Goal: Task Accomplishment & Management: Use online tool/utility

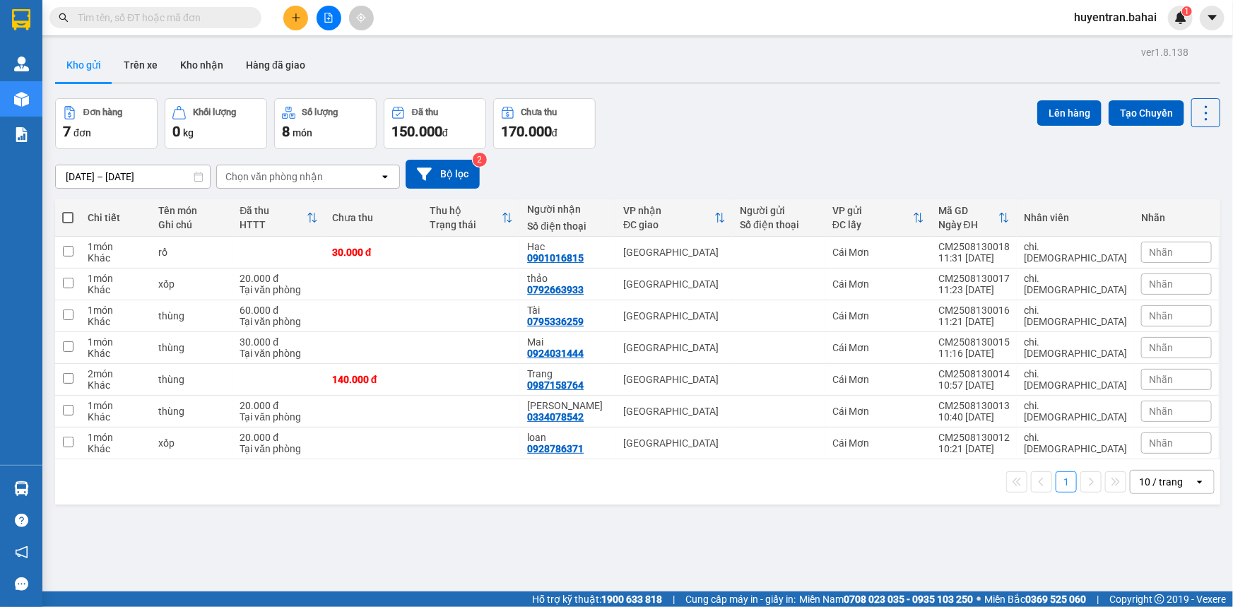
drag, startPoint x: 63, startPoint y: 213, endPoint x: 261, endPoint y: 191, distance: 199.1
click at [78, 211] on th at bounding box center [67, 217] width 25 height 37
click at [64, 218] on span at bounding box center [67, 217] width 11 height 11
click at [68, 211] on input "checkbox" at bounding box center [68, 211] width 0 height 0
checkbox input "true"
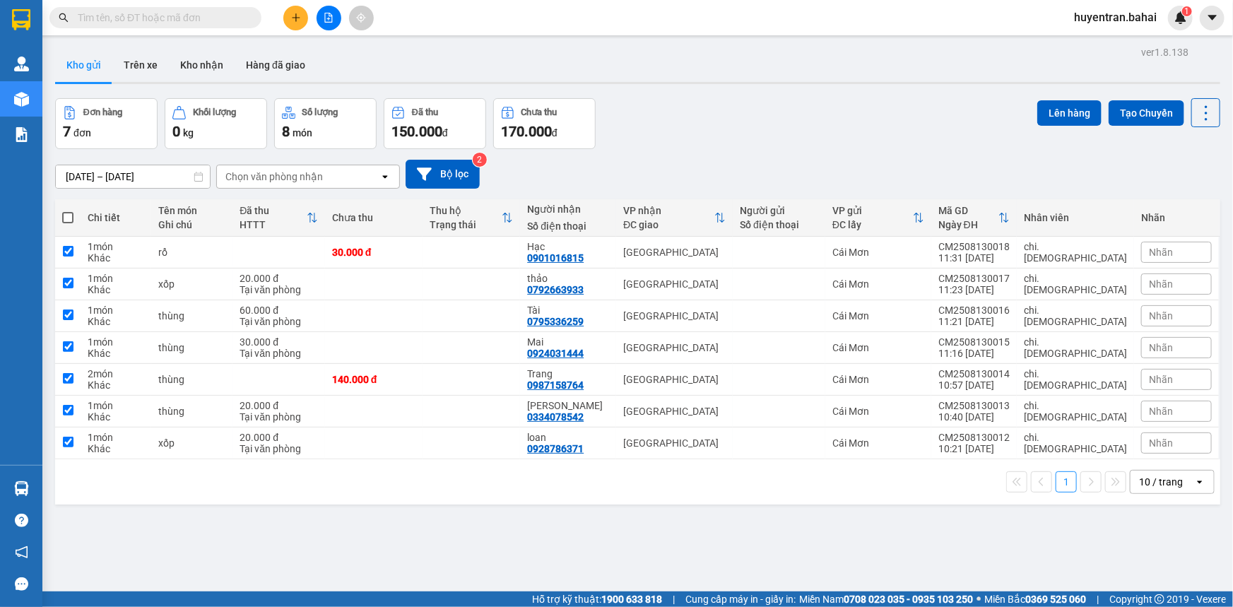
checkbox input "true"
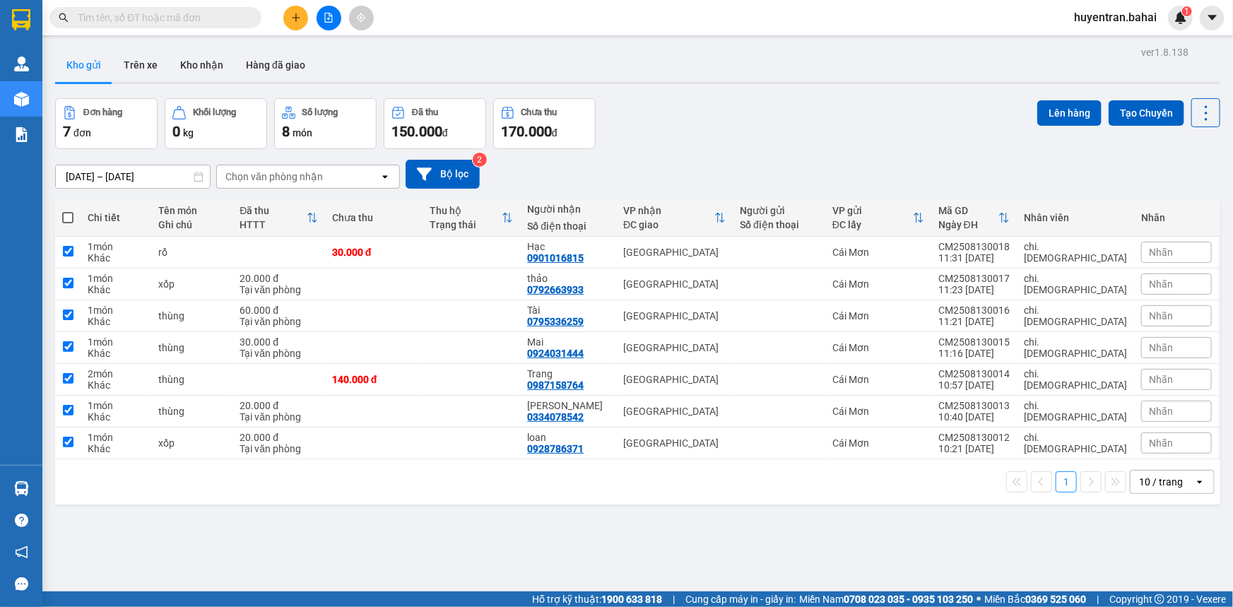
checkbox input "true"
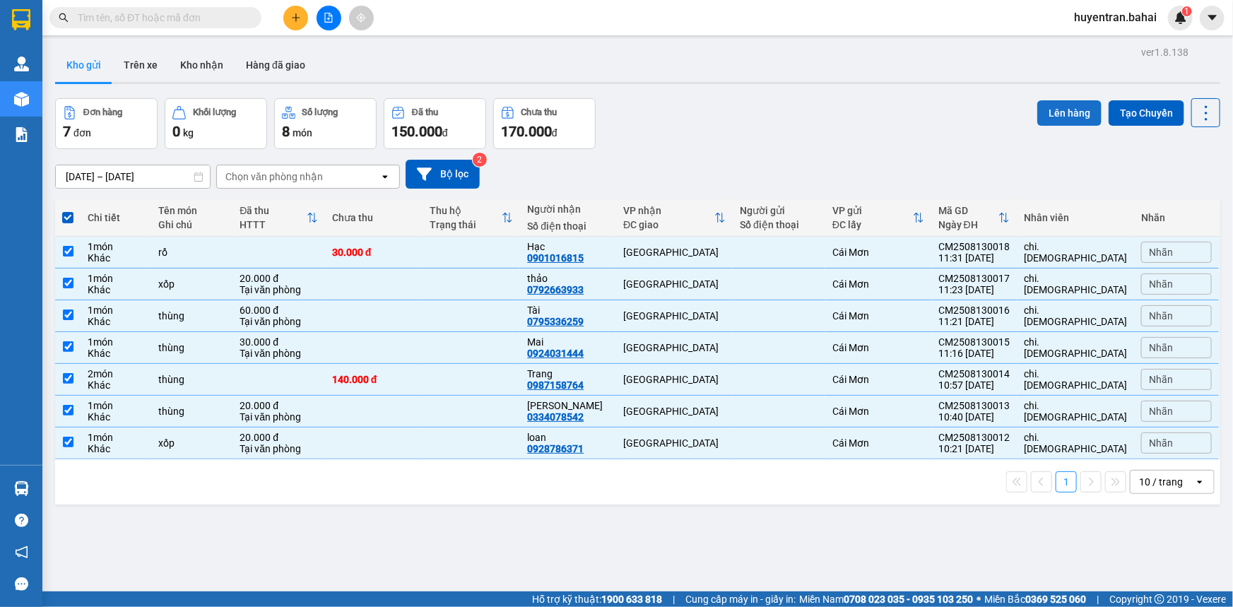
click at [1062, 114] on button "Lên hàng" at bounding box center [1069, 112] width 64 height 25
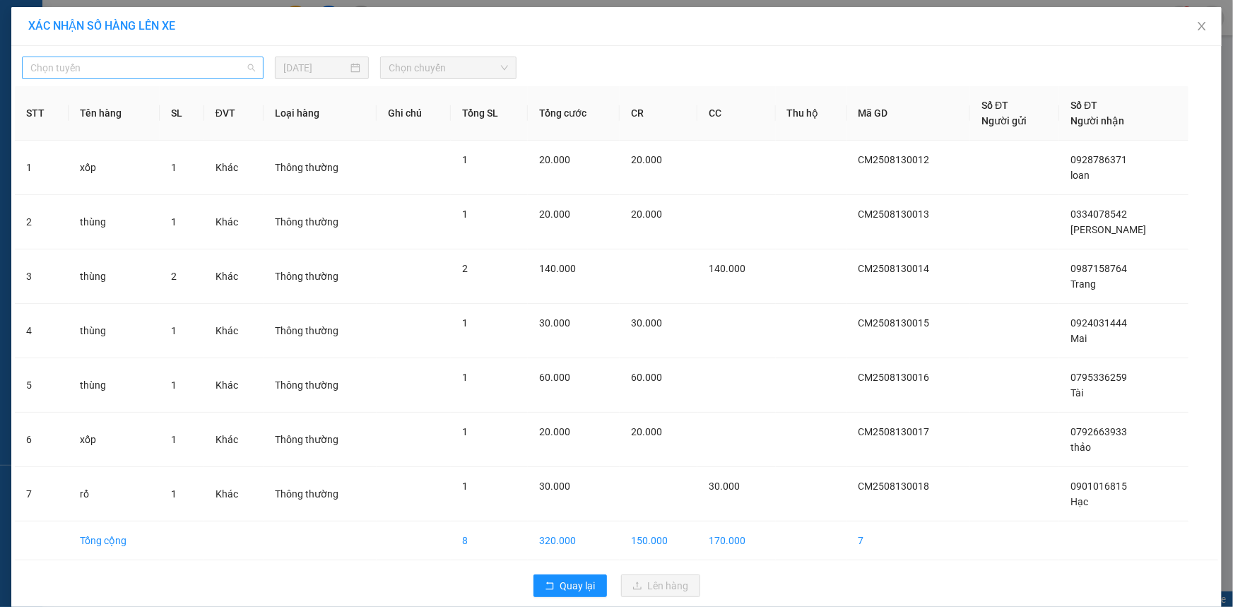
drag, startPoint x: 143, startPoint y: 69, endPoint x: 148, endPoint y: 78, distance: 11.4
click at [148, 77] on span "Chọn tuyến" at bounding box center [142, 67] width 225 height 21
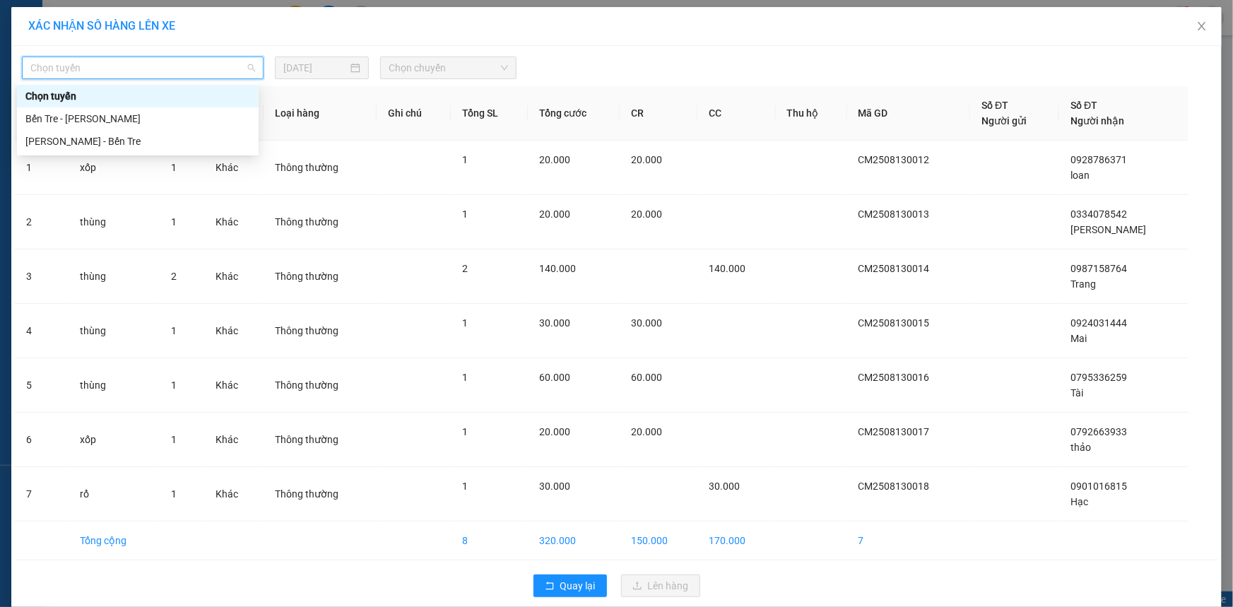
click at [148, 101] on div "Chọn tuyến" at bounding box center [137, 96] width 225 height 16
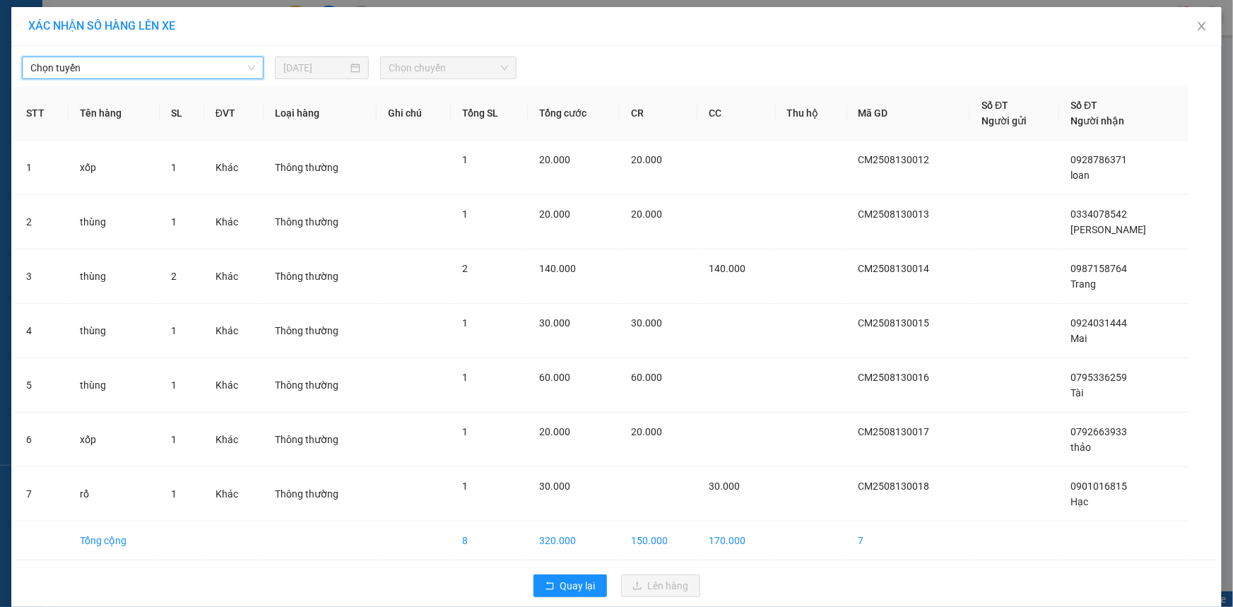
click at [146, 117] on th "Tên hàng" at bounding box center [114, 113] width 91 height 54
drag, startPoint x: 147, startPoint y: 59, endPoint x: 146, endPoint y: 67, distance: 7.8
click at [147, 60] on span "Chọn tuyến" at bounding box center [142, 67] width 225 height 21
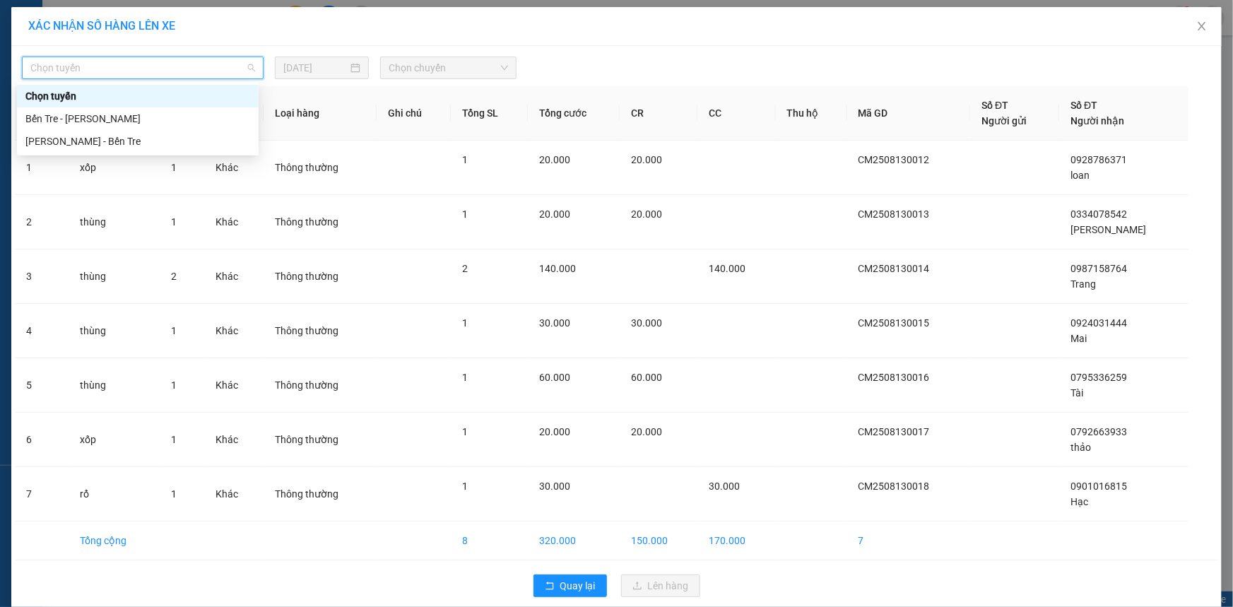
click at [142, 108] on div "Chọn tuyến Bến Tre - Hồ Chí Minh Hồ Chí Minh - Bến Tre" at bounding box center [138, 119] width 242 height 68
click at [142, 111] on div "Bến Tre - Hồ Chí Minh" at bounding box center [137, 119] width 225 height 16
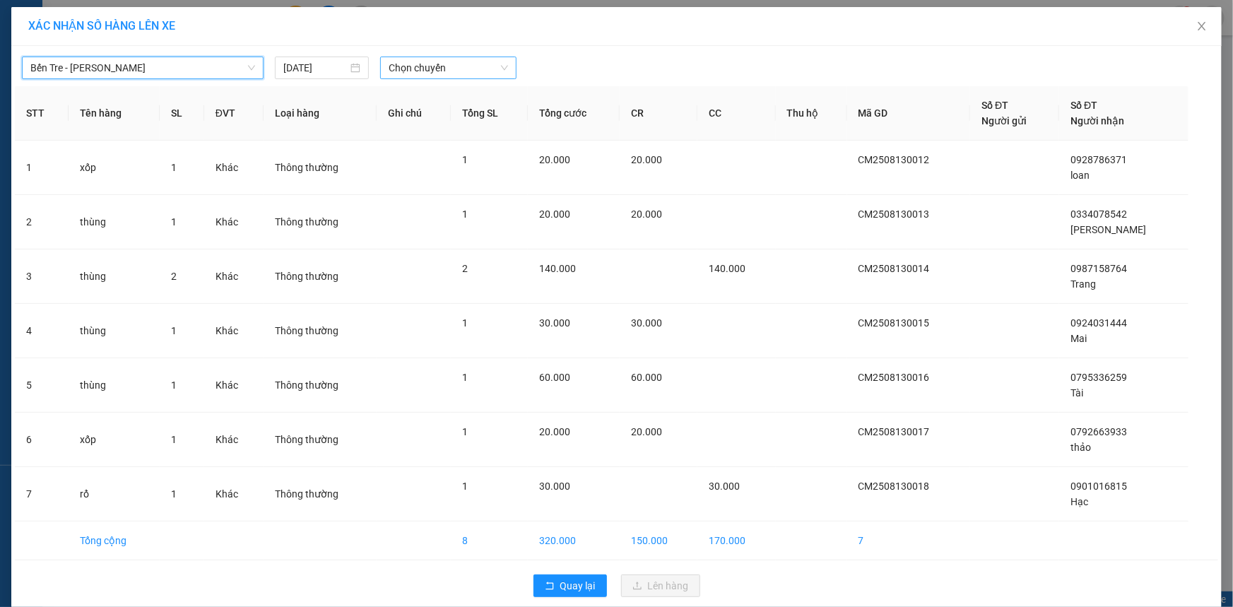
click at [442, 69] on span "Chọn chuyến" at bounding box center [448, 67] width 119 height 21
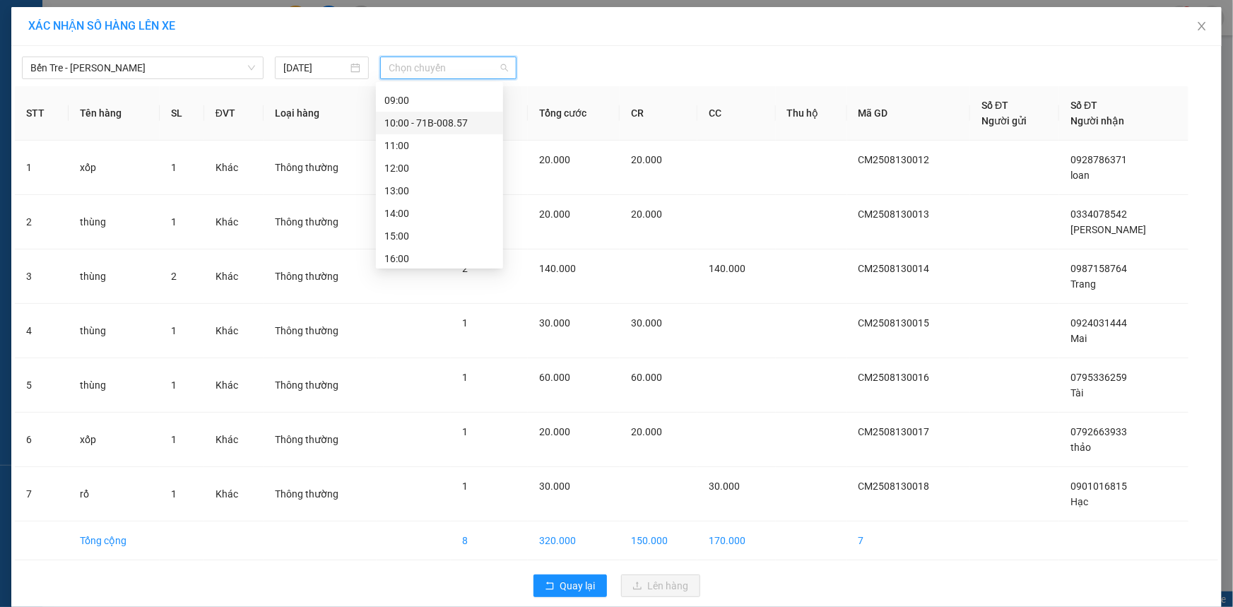
scroll to position [192, 0]
drag, startPoint x: 445, startPoint y: 145, endPoint x: 453, endPoint y: 139, distance: 10.6
click at [447, 143] on div "12:00" at bounding box center [439, 152] width 127 height 23
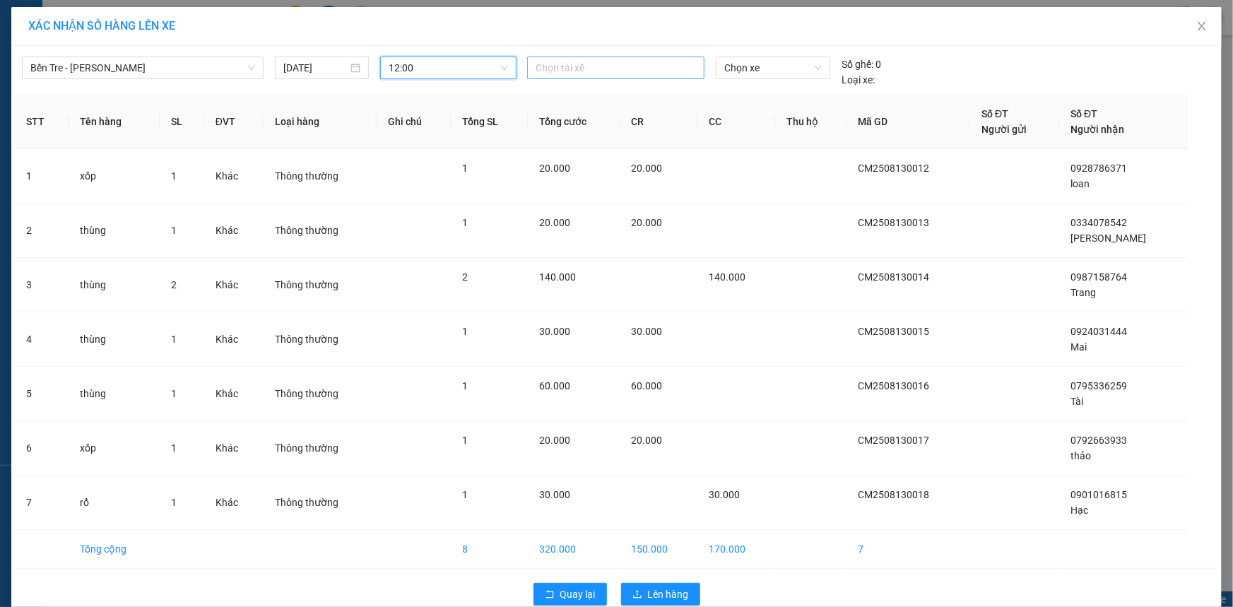
click at [582, 71] on div at bounding box center [616, 67] width 170 height 17
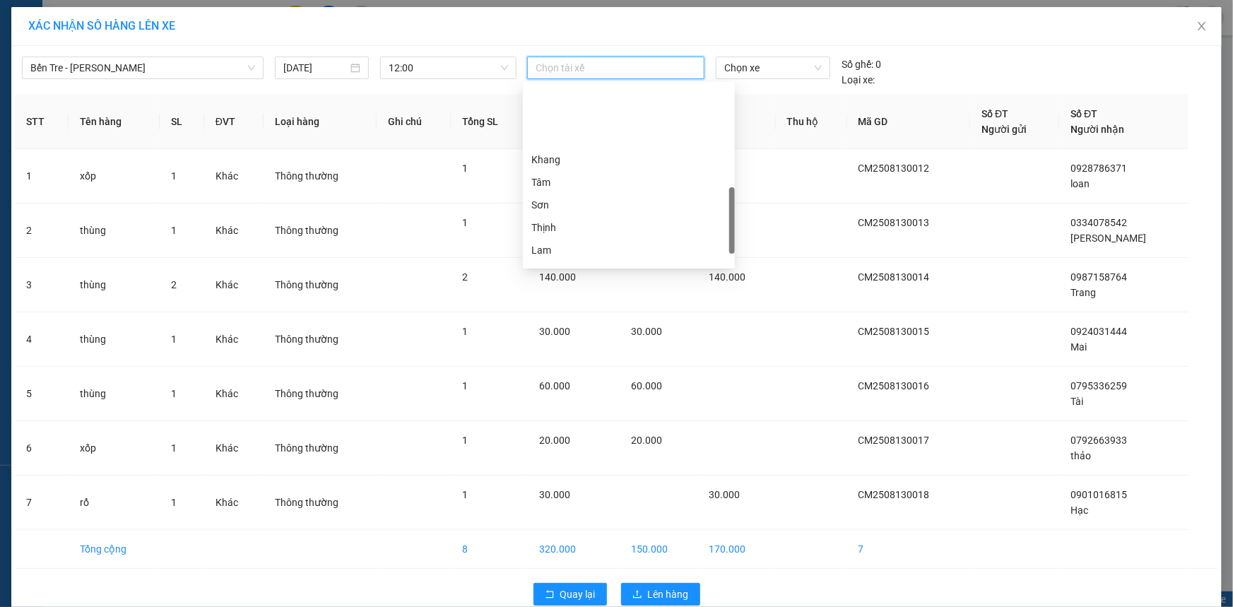
scroll to position [385, 0]
click at [596, 229] on div "Duy Nhỏ" at bounding box center [628, 231] width 195 height 16
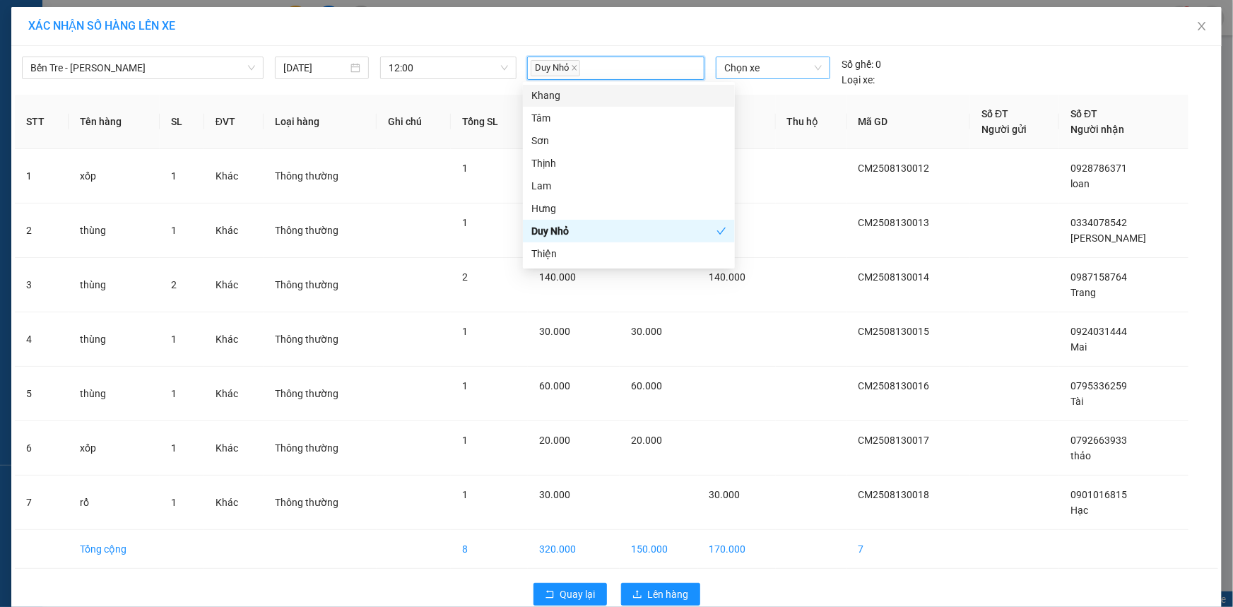
click at [762, 65] on span "Chọn xe" at bounding box center [773, 67] width 98 height 21
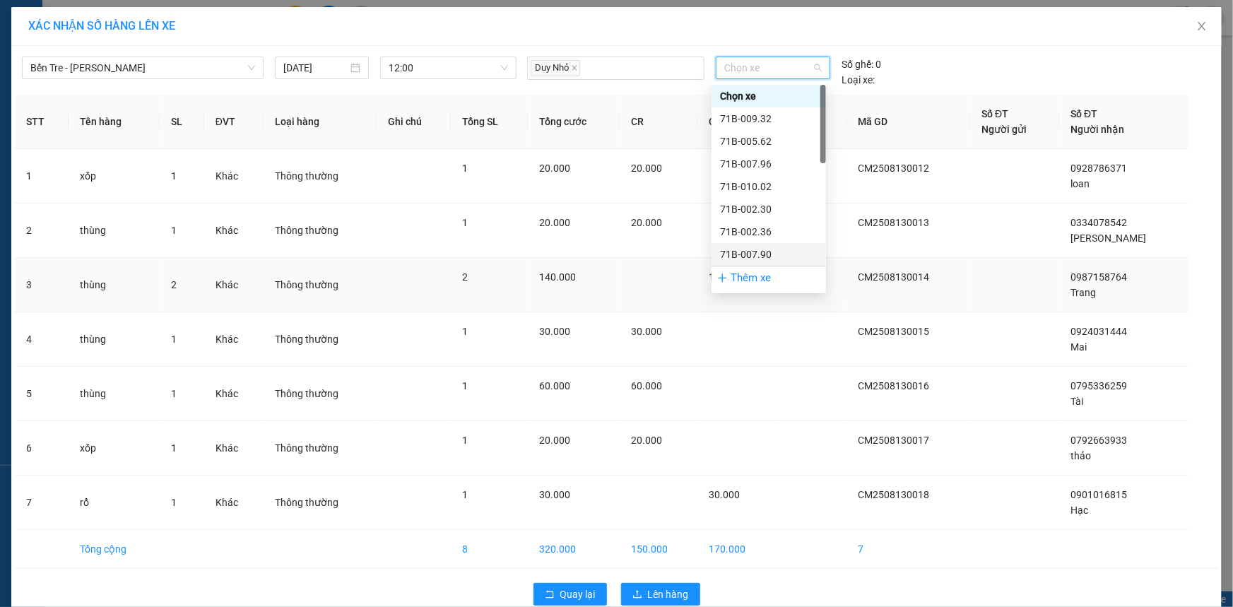
click at [749, 257] on div "71B-007.90" at bounding box center [769, 255] width 98 height 16
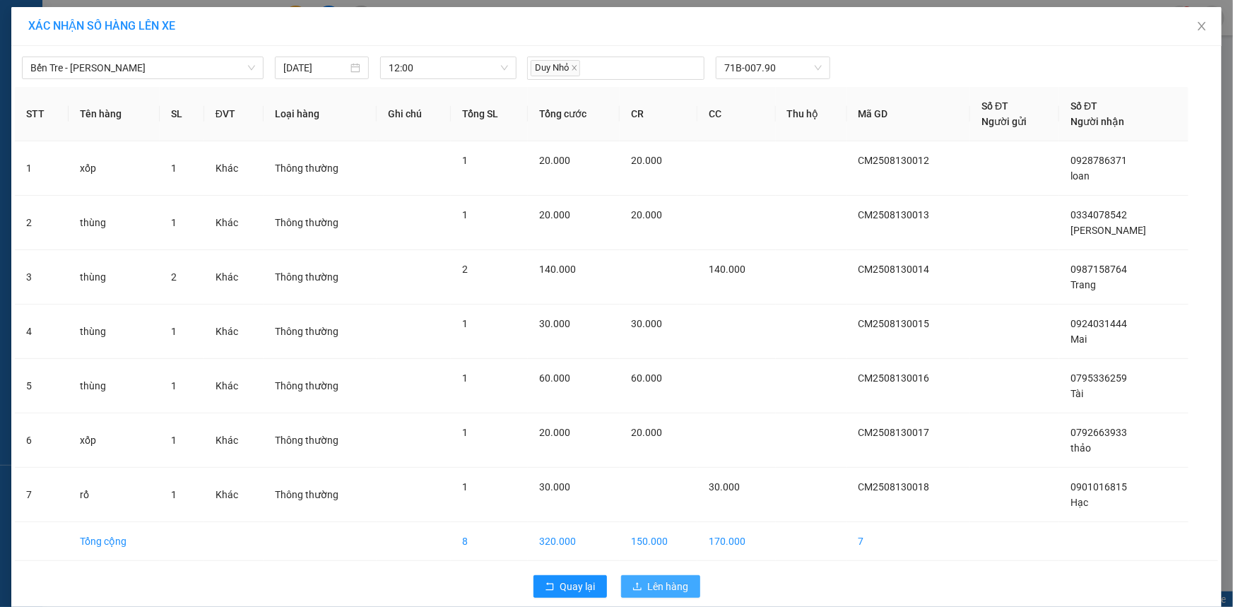
click at [663, 585] on span "Lên hàng" at bounding box center [668, 587] width 41 height 16
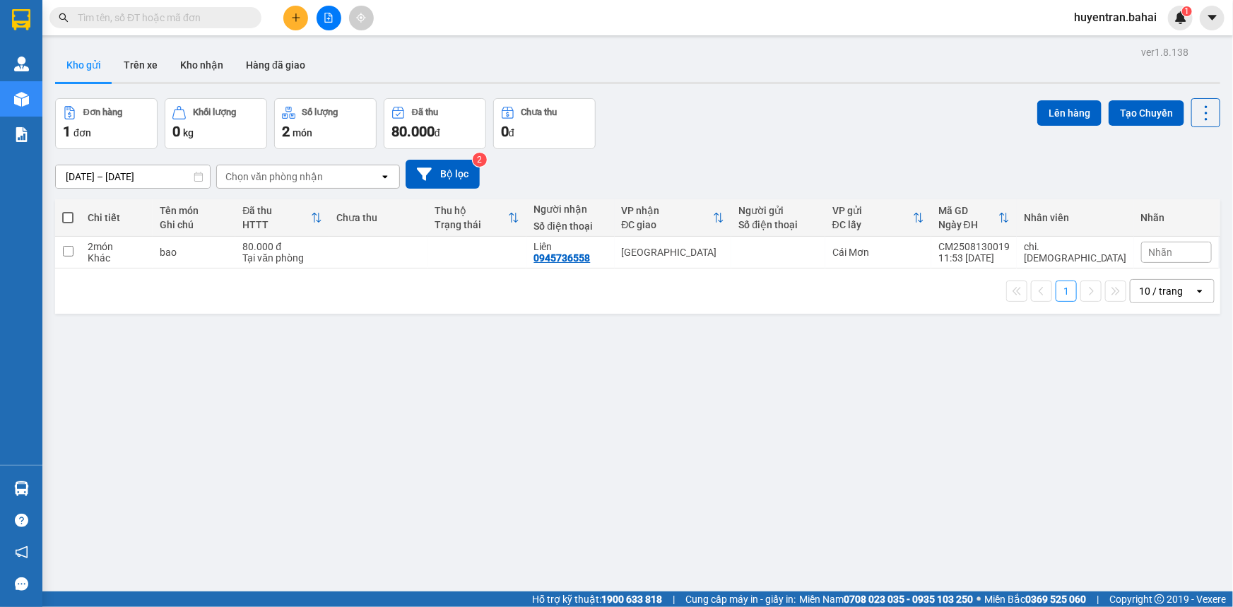
click at [65, 220] on span at bounding box center [67, 217] width 11 height 11
click at [68, 211] on input "checkbox" at bounding box center [68, 211] width 0 height 0
checkbox input "true"
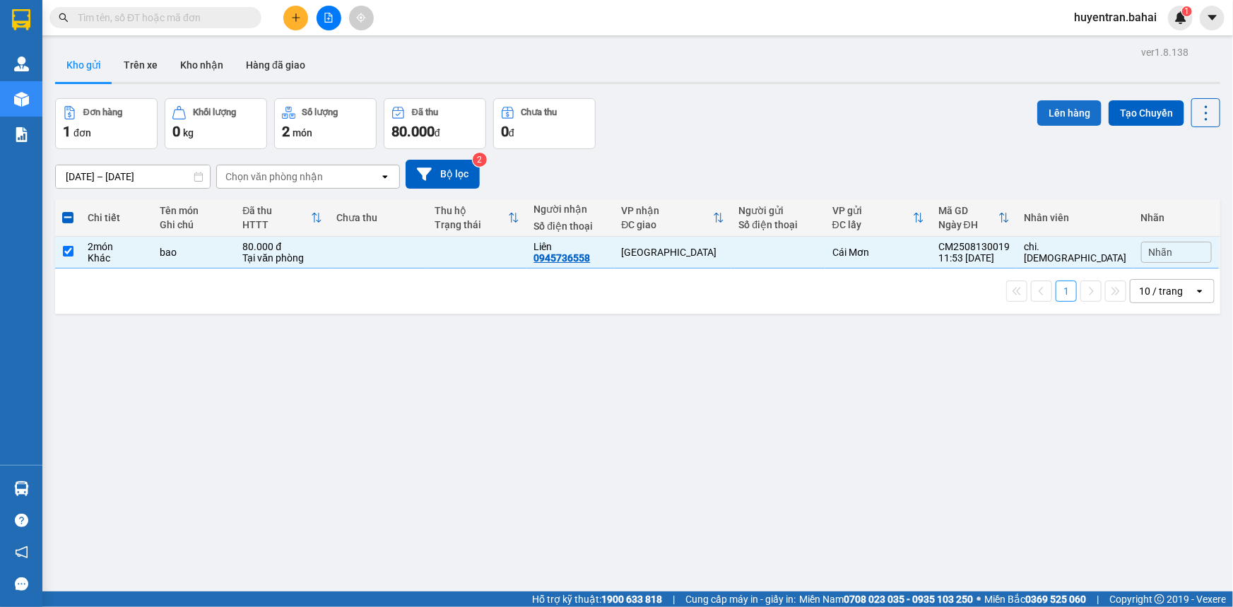
click at [1059, 107] on button "Lên hàng" at bounding box center [1069, 112] width 64 height 25
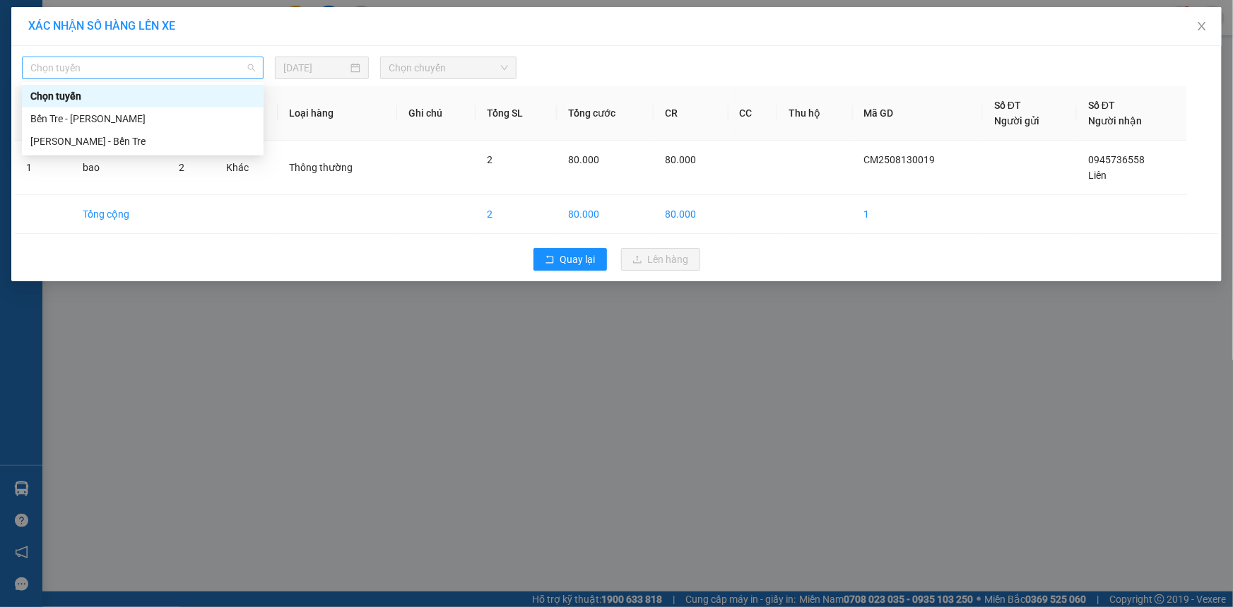
drag, startPoint x: 197, startPoint y: 71, endPoint x: 198, endPoint y: 82, distance: 11.3
click at [199, 76] on span "Chọn tuyến" at bounding box center [142, 67] width 225 height 21
click at [184, 112] on div "Bến Tre - Hồ Chí Minh" at bounding box center [142, 119] width 225 height 16
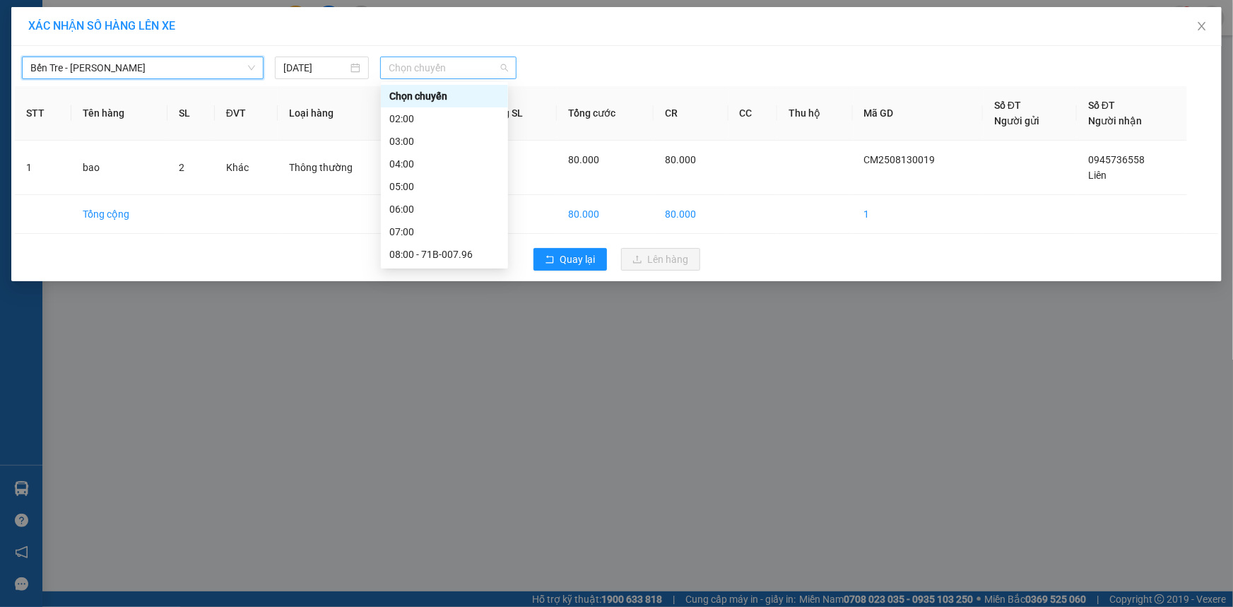
click at [493, 65] on span "Chọn chuyến" at bounding box center [448, 67] width 119 height 21
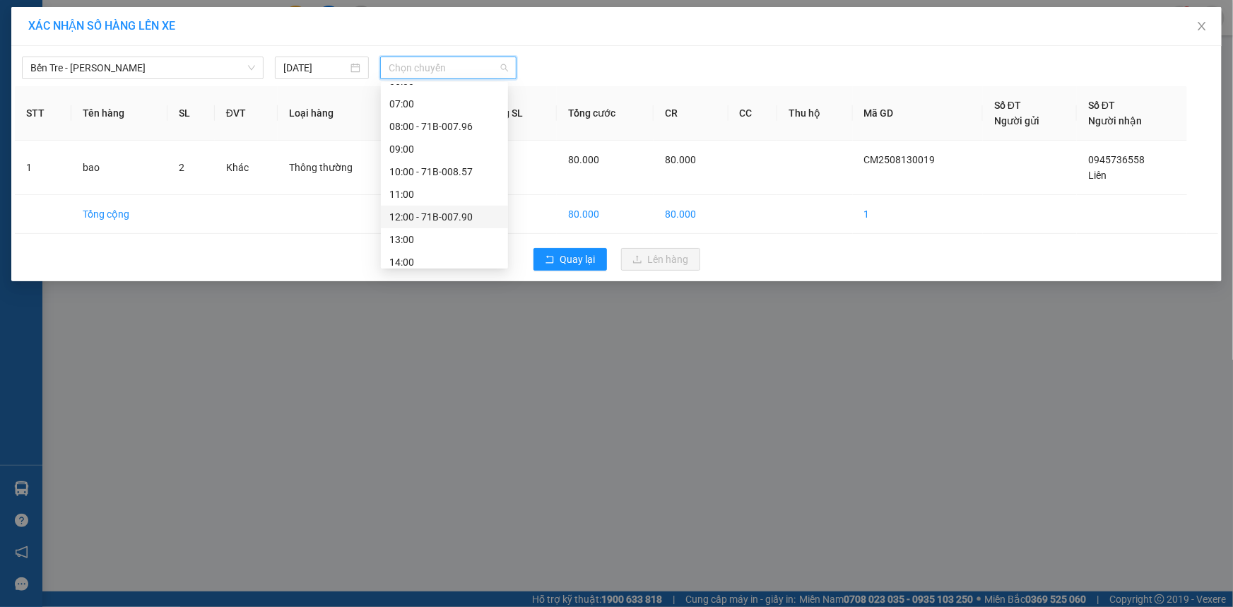
scroll to position [192, 0]
click at [431, 146] on div "12:00 - 71B-007.90" at bounding box center [444, 153] width 110 height 16
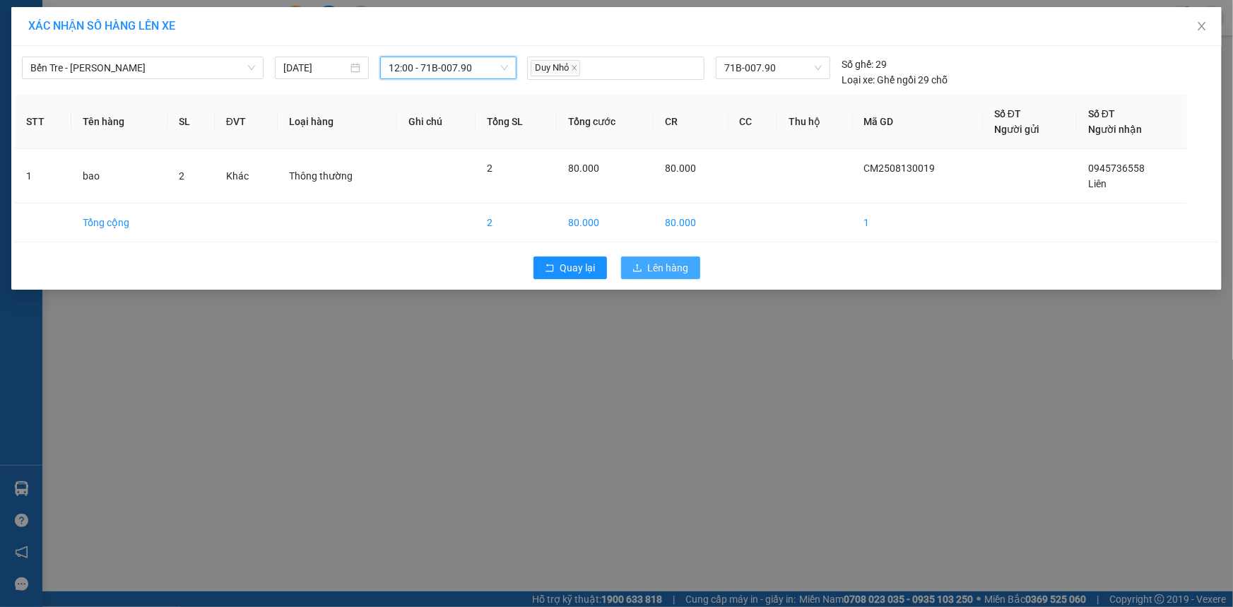
click at [663, 271] on span "Lên hàng" at bounding box center [668, 268] width 41 height 16
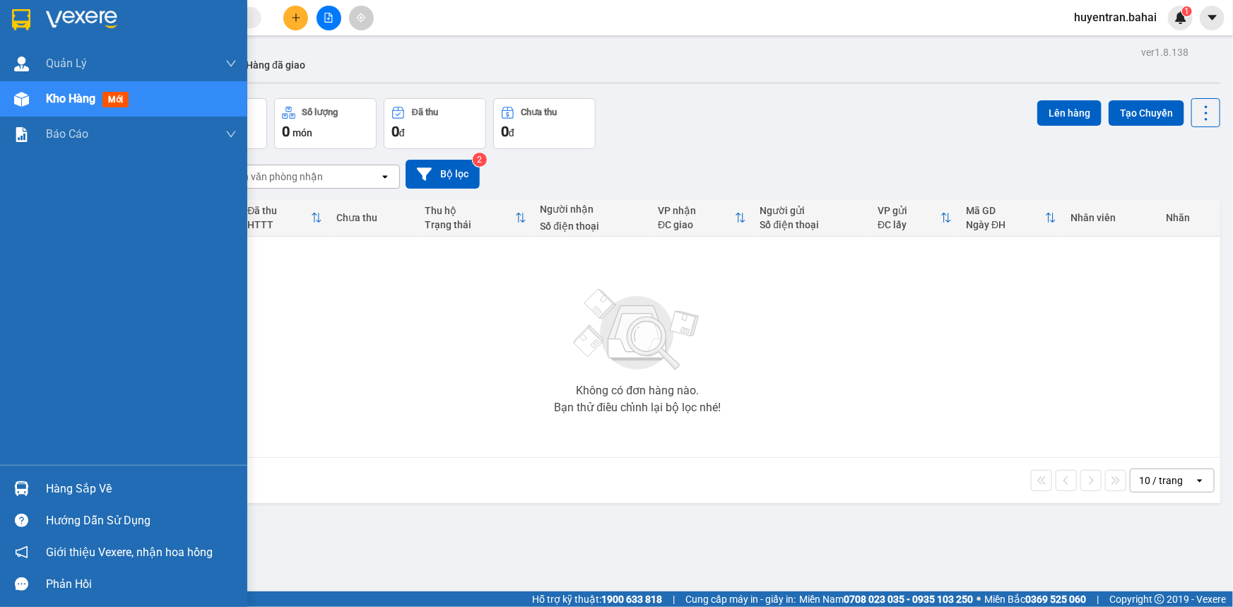
click at [64, 488] on div "Hàng sắp về" at bounding box center [141, 488] width 191 height 21
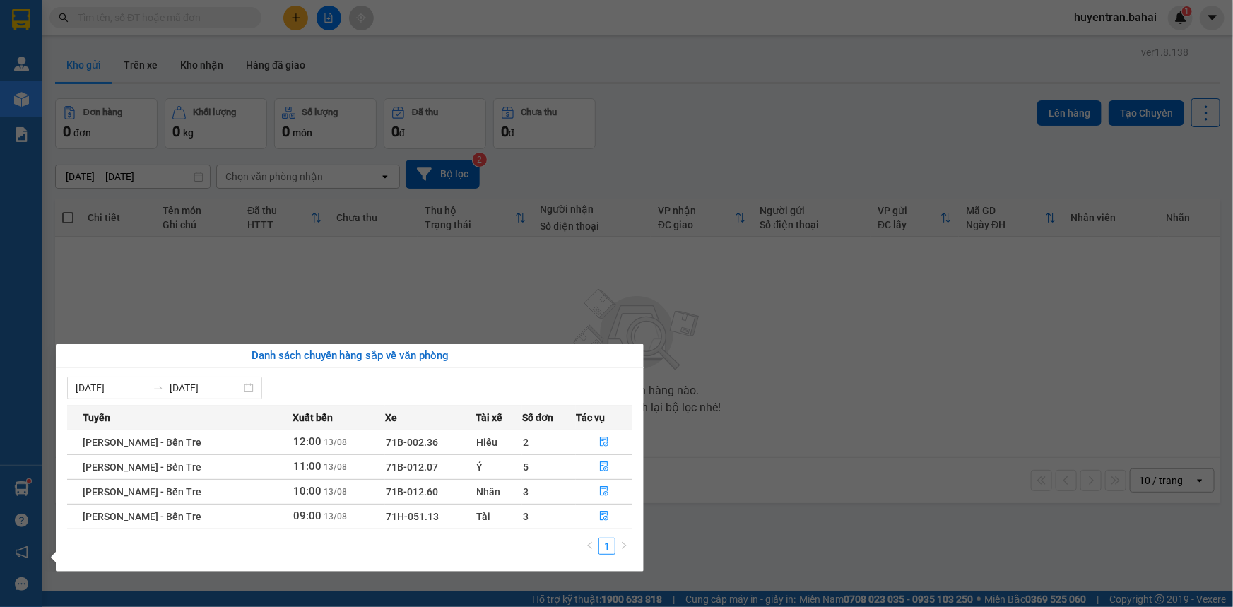
click at [684, 430] on section "Kết quả tìm kiếm ( 0 ) Bộ lọc No Data huyentran.bahai 1 Quản Lý Quản lý khách h…" at bounding box center [616, 303] width 1233 height 607
